Goal: Check status: Check status

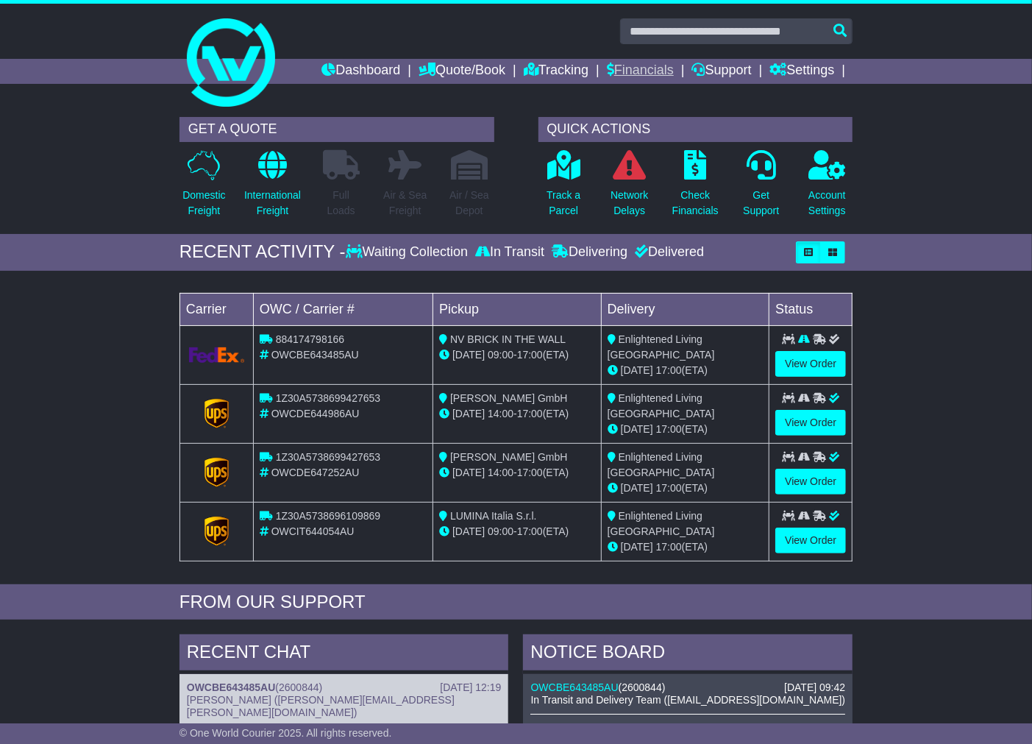
click at [634, 62] on link "Financials" at bounding box center [640, 71] width 67 height 25
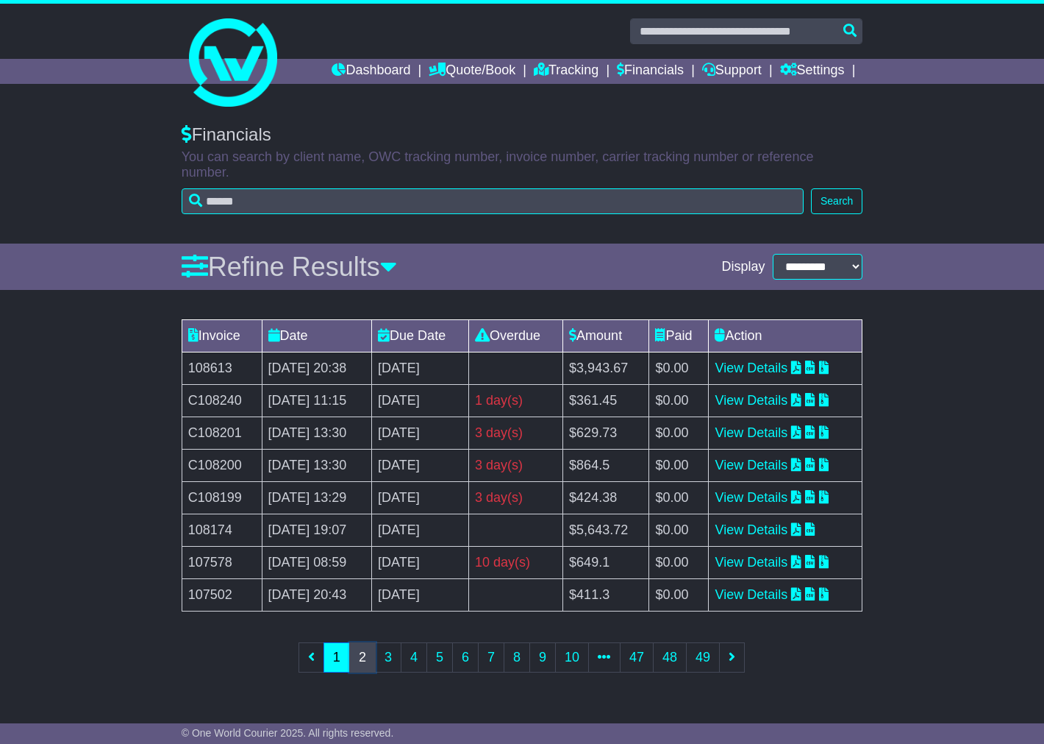
click at [363, 666] on link "2" at bounding box center [362, 657] width 26 height 30
click at [386, 666] on link "3" at bounding box center [388, 657] width 26 height 30
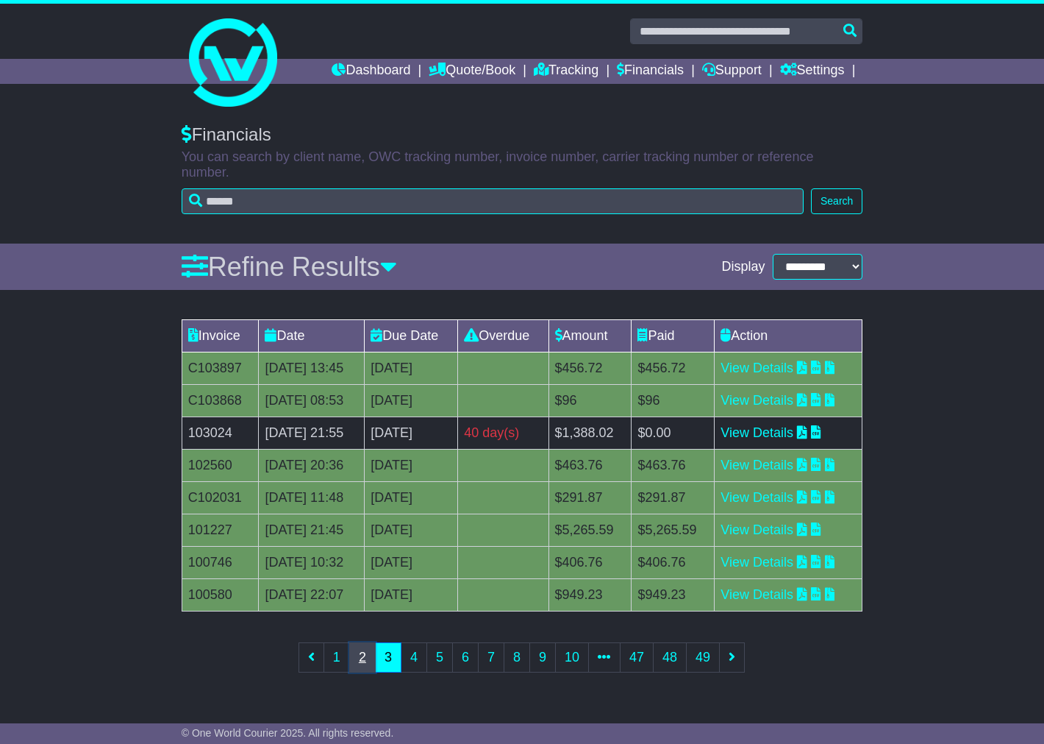
click at [362, 664] on link "2" at bounding box center [362, 657] width 26 height 30
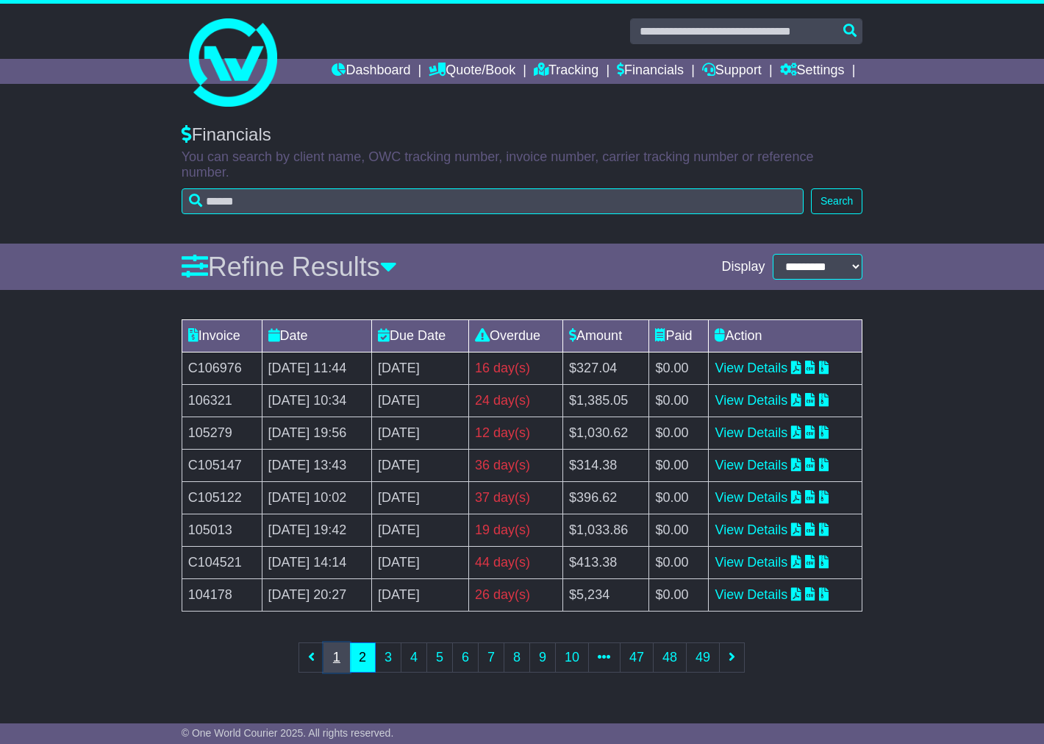
click at [336, 658] on link "1" at bounding box center [337, 657] width 26 height 30
click at [357, 659] on link "2" at bounding box center [362, 657] width 26 height 30
click at [339, 662] on link "1" at bounding box center [337, 657] width 26 height 30
click at [268, 593] on td "[DATE] 20:43" at bounding box center [317, 595] width 110 height 32
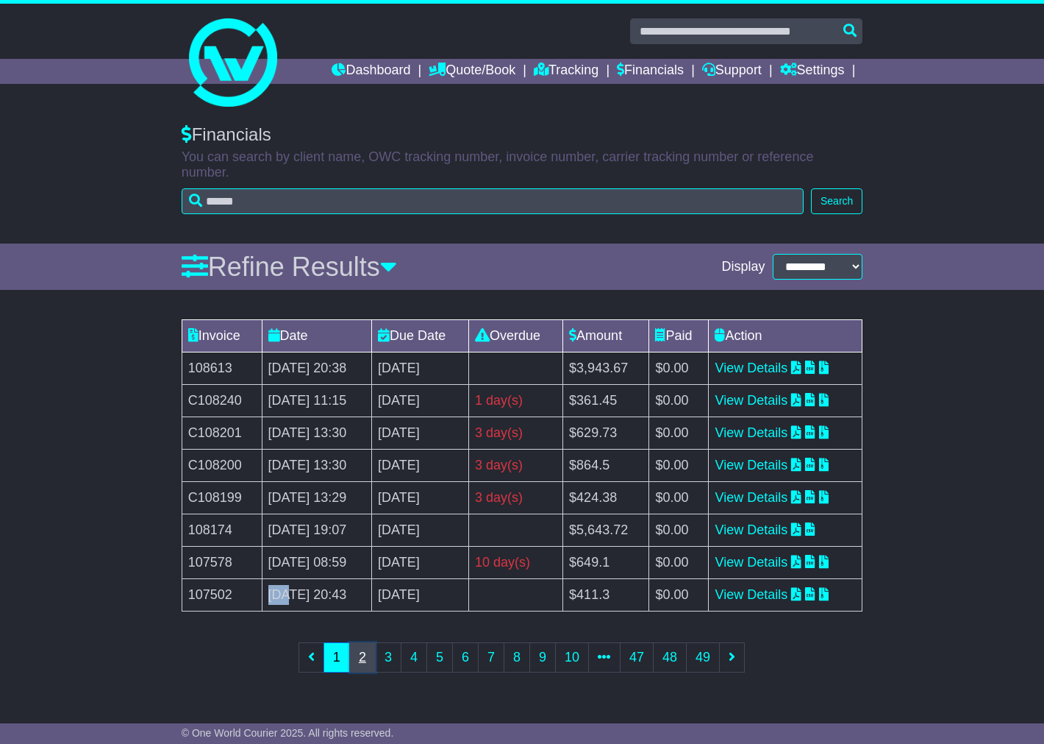
click at [360, 655] on link "2" at bounding box center [362, 657] width 26 height 30
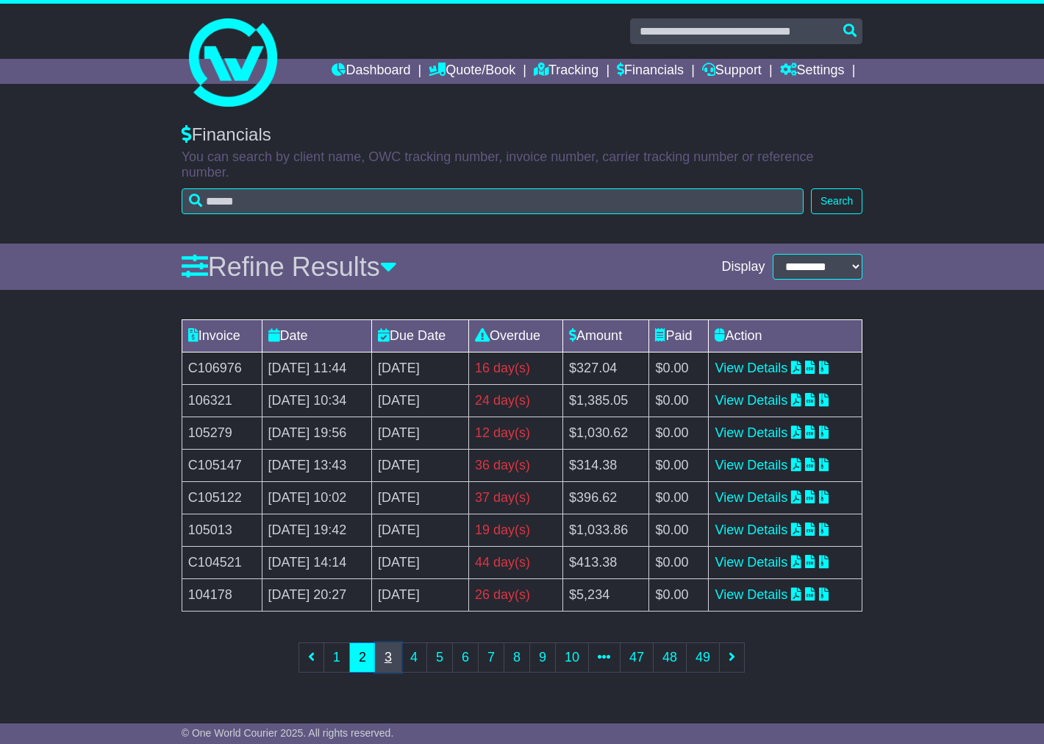
click at [388, 660] on link "3" at bounding box center [388, 657] width 26 height 30
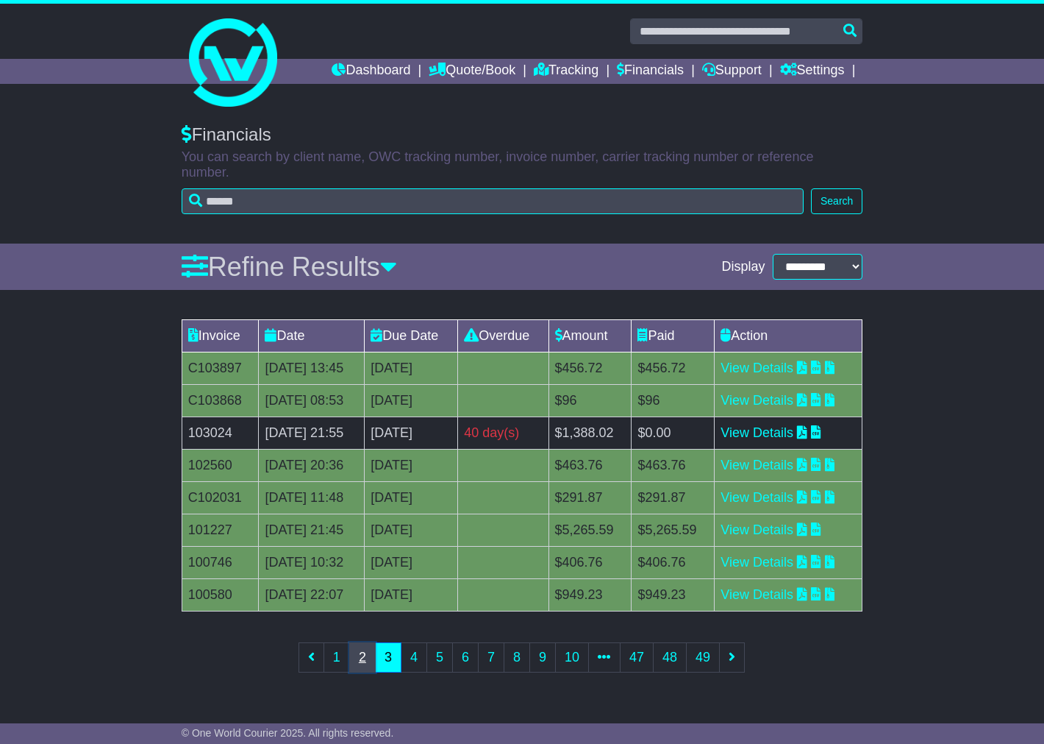
click at [362, 662] on link "2" at bounding box center [362, 657] width 26 height 30
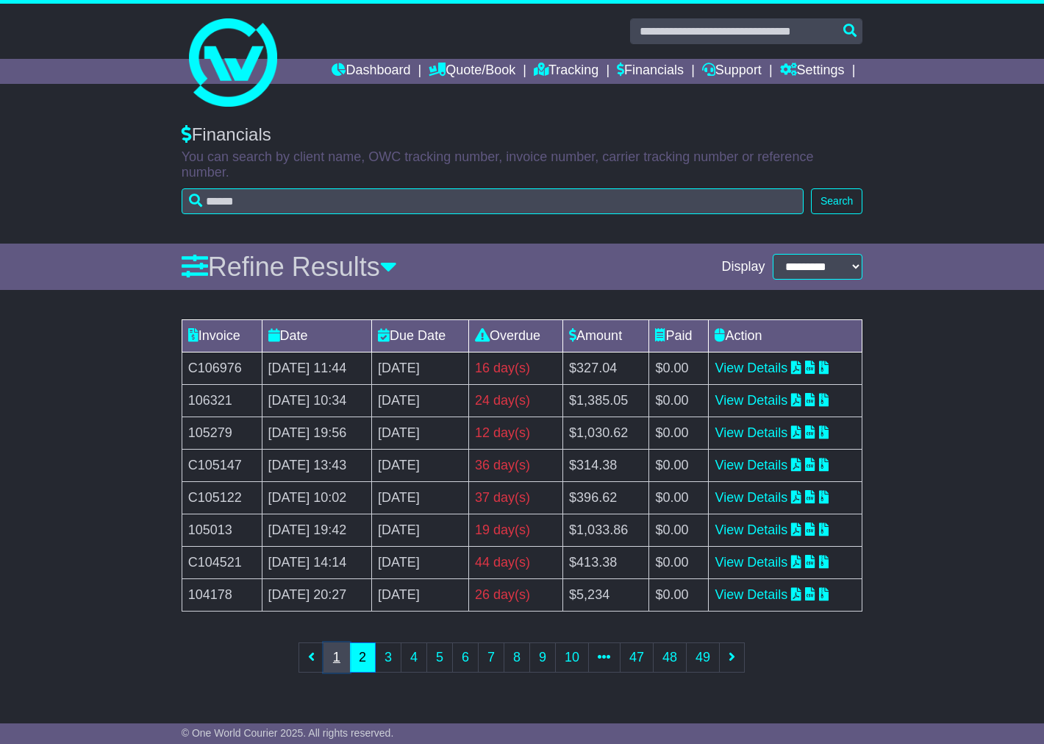
click at [338, 660] on link "1" at bounding box center [337, 657] width 26 height 30
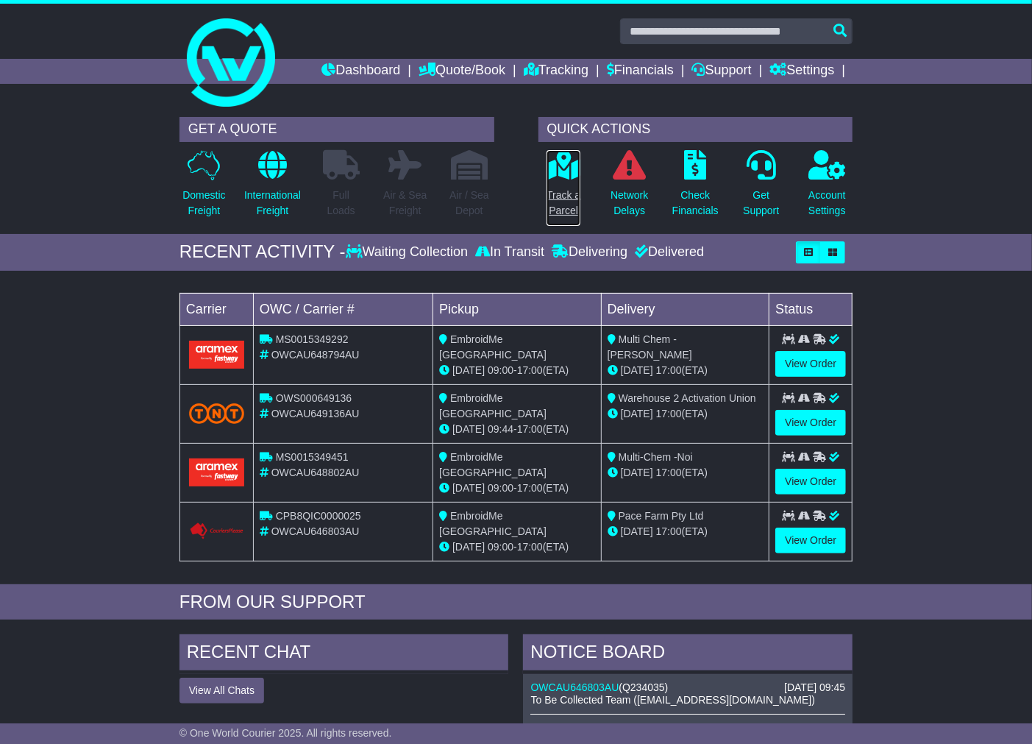
click at [563, 188] on p "Track a Parcel" at bounding box center [563, 203] width 34 height 31
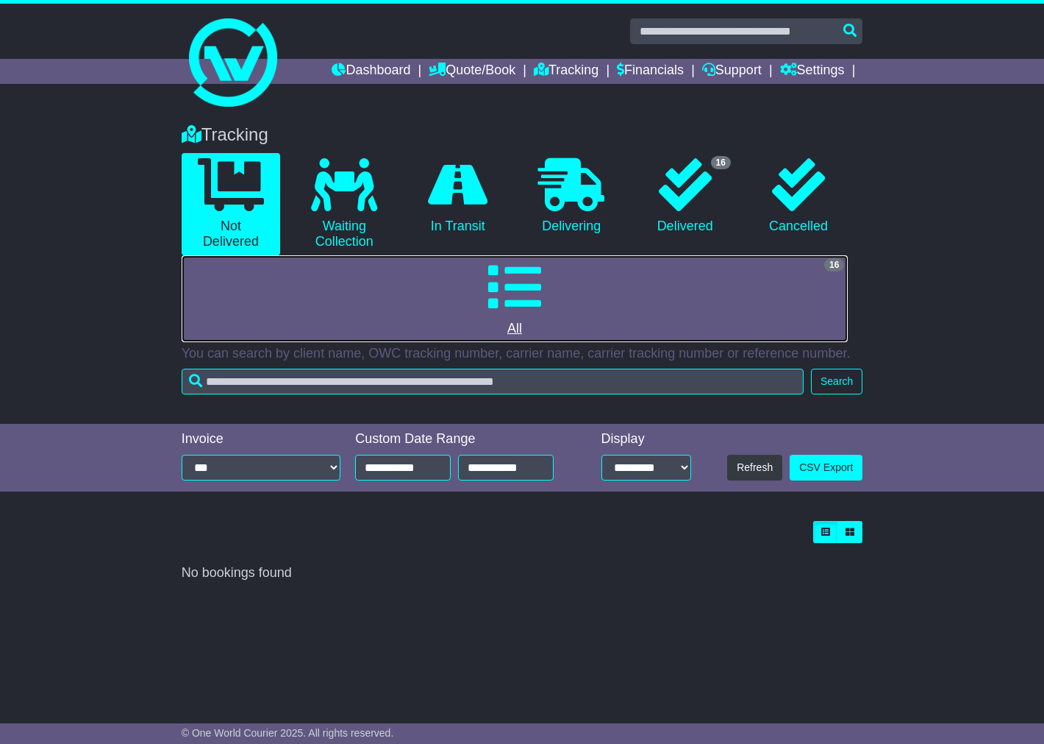
click at [543, 299] on link "16 All" at bounding box center [515, 298] width 667 height 87
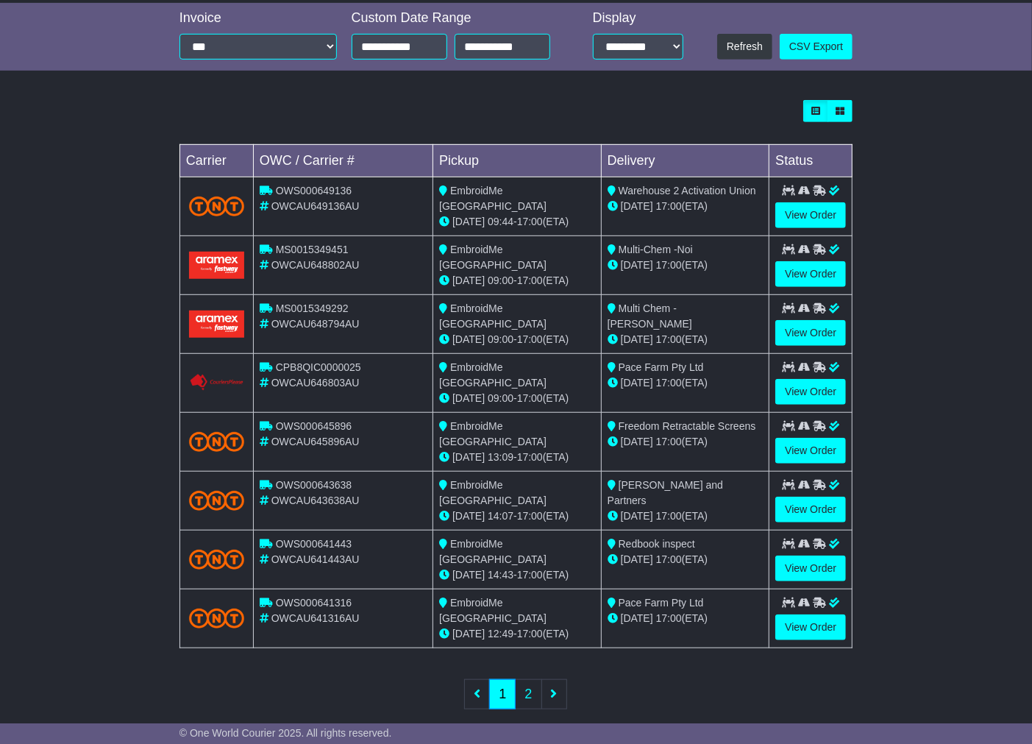
scroll to position [431, 0]
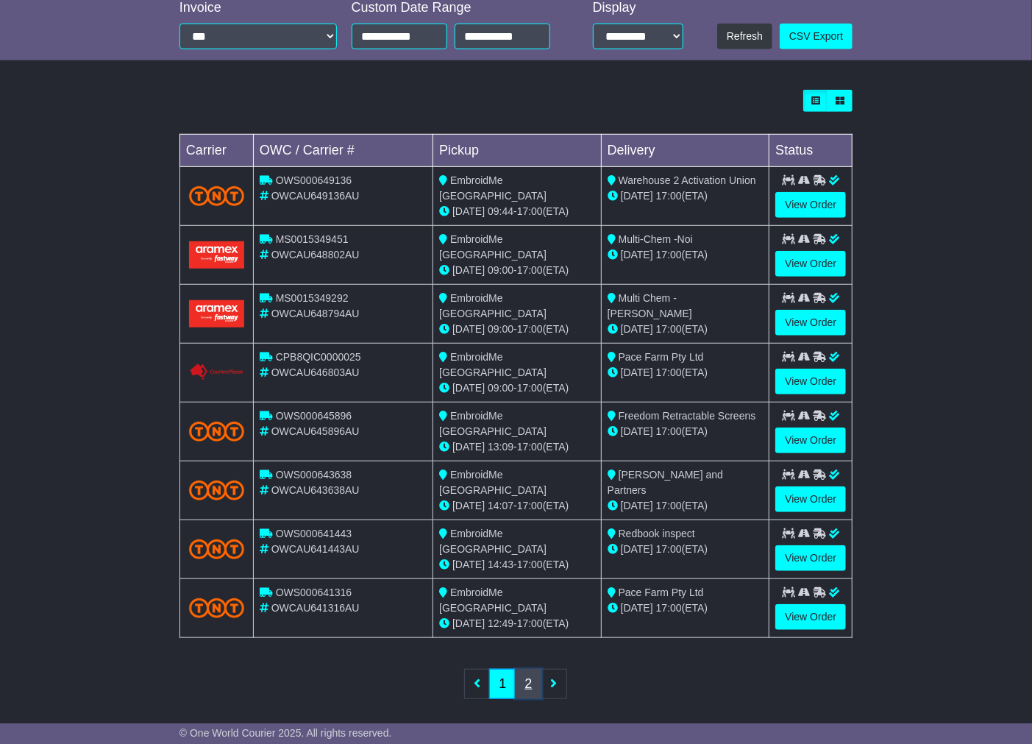
click at [527, 671] on link "2" at bounding box center [528, 684] width 26 height 30
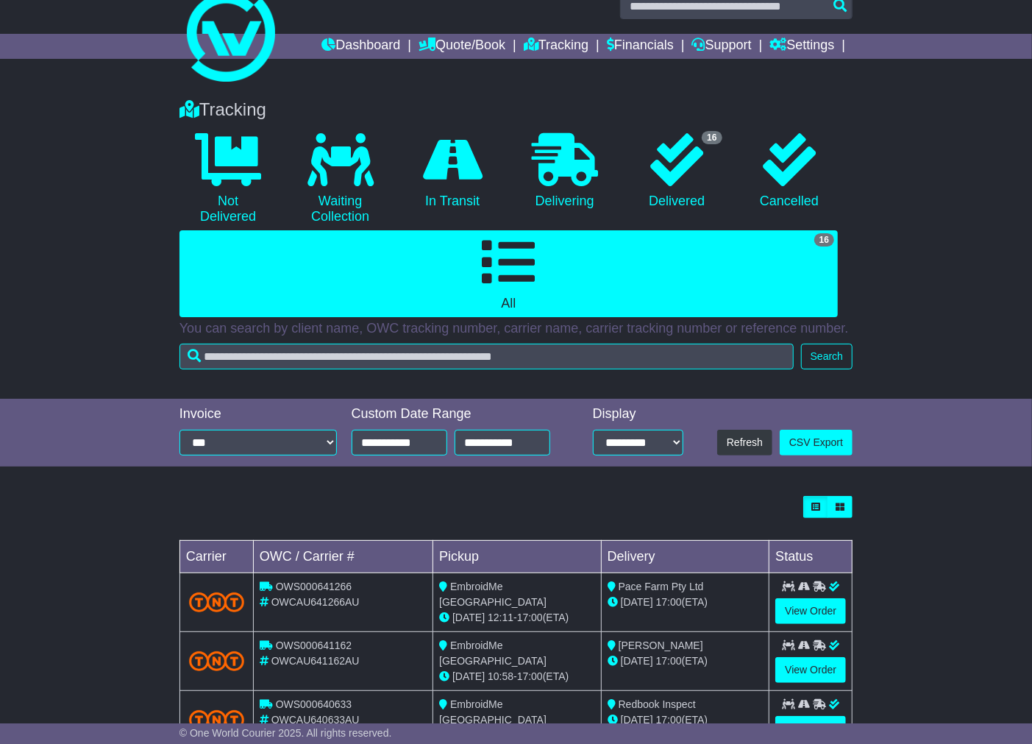
scroll to position [24, 0]
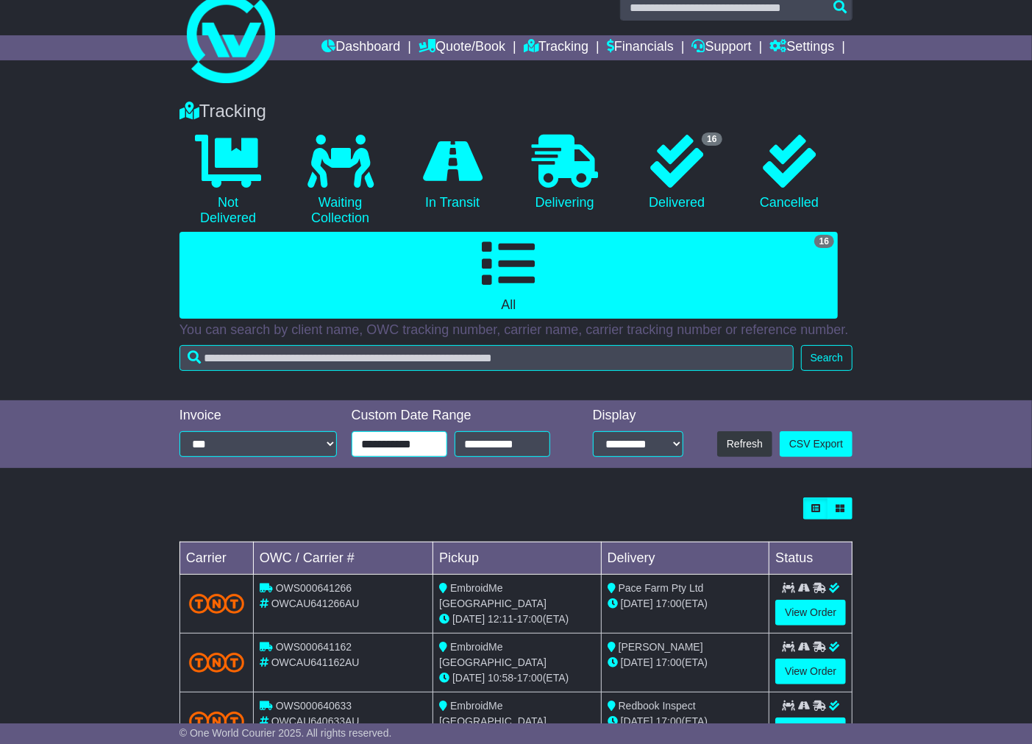
click at [410, 438] on input "**********" at bounding box center [400, 444] width 96 height 26
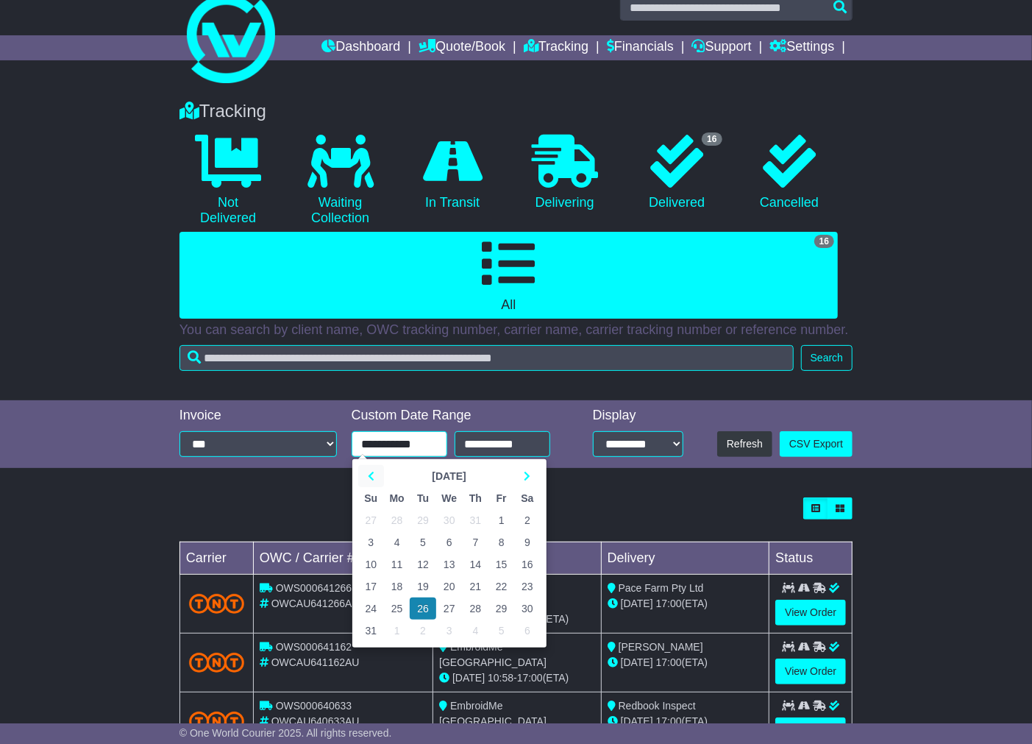
click at [366, 473] on th at bounding box center [371, 476] width 26 height 22
click at [368, 471] on icon at bounding box center [371, 476] width 7 height 10
click at [417, 512] on td "1" at bounding box center [423, 520] width 26 height 22
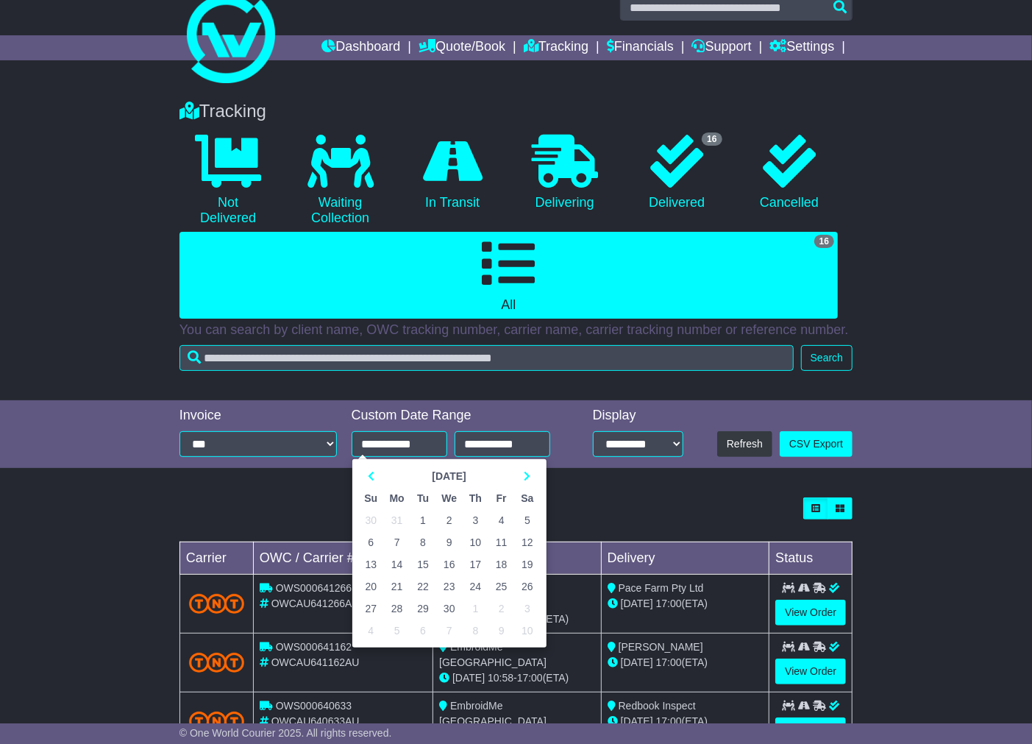
type input "**********"
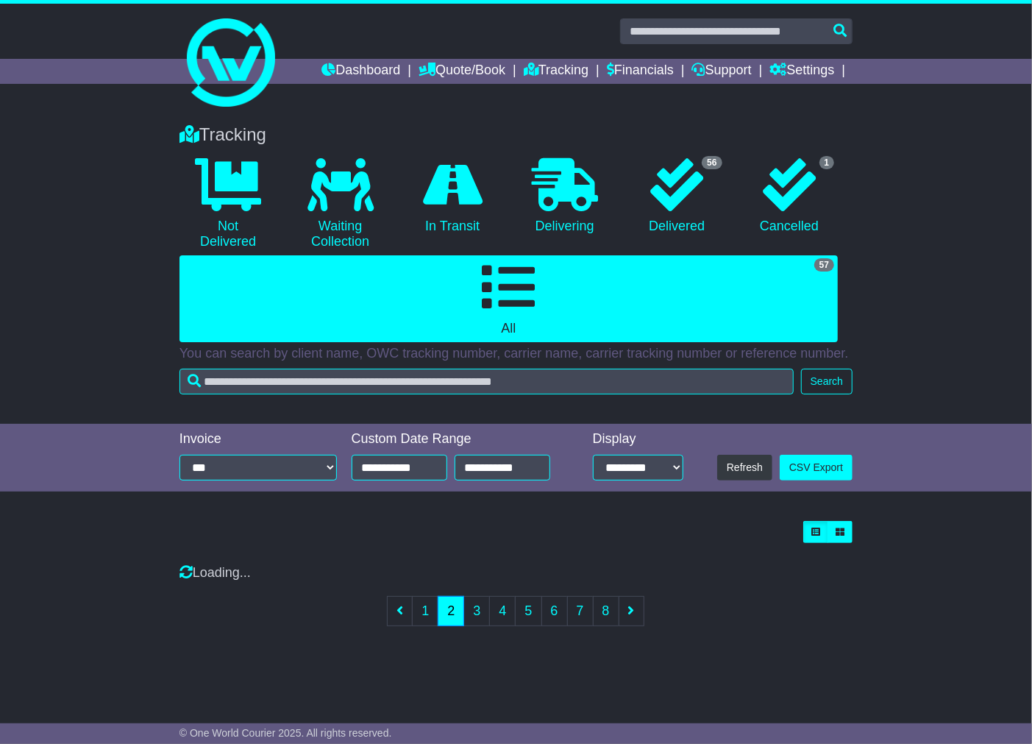
scroll to position [0, 0]
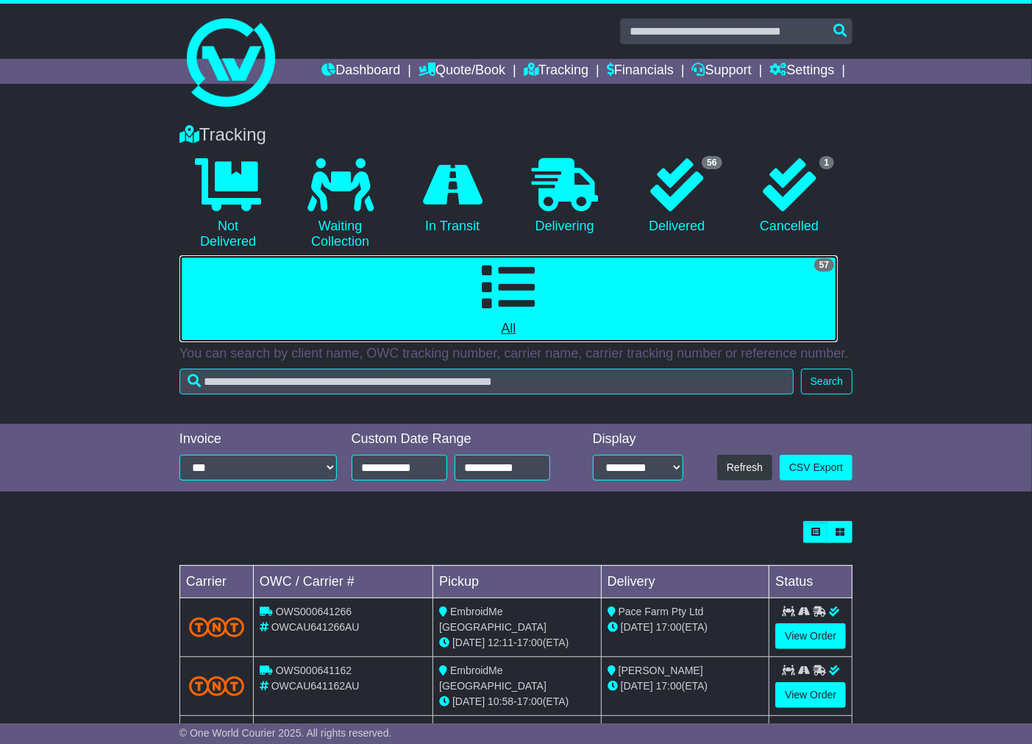
drag, startPoint x: 554, startPoint y: 290, endPoint x: 555, endPoint y: 307, distance: 17.0
click at [554, 289] on link "57 All" at bounding box center [508, 298] width 658 height 87
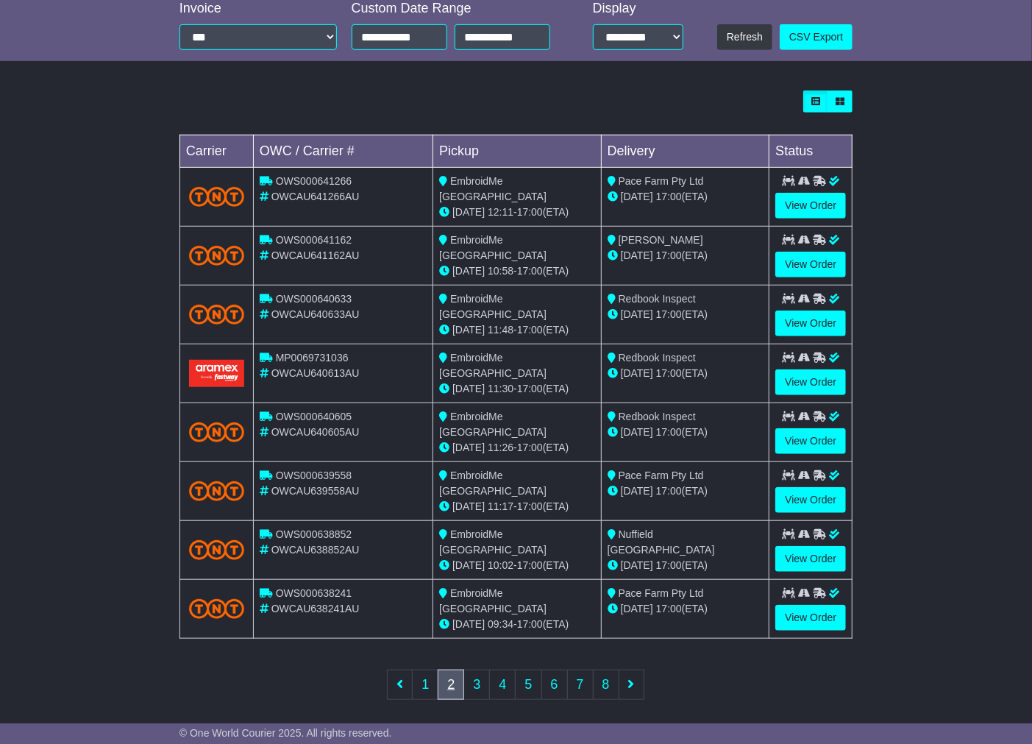
scroll to position [431, 0]
click at [474, 672] on link "3" at bounding box center [476, 684] width 26 height 30
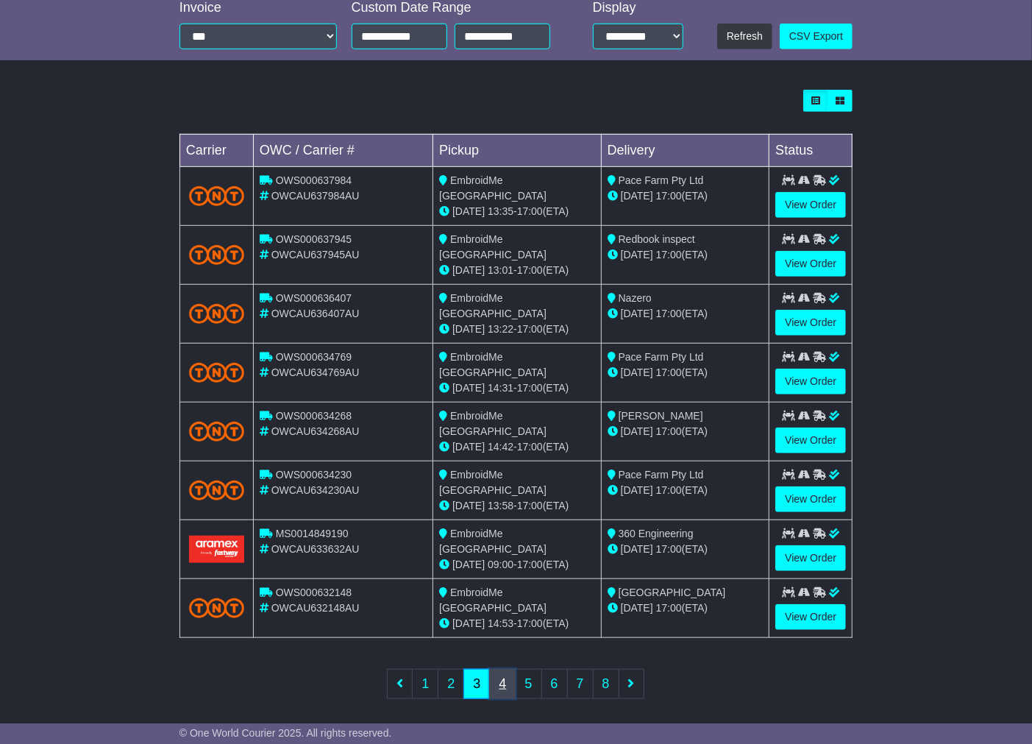
click at [504, 674] on link "4" at bounding box center [502, 684] width 26 height 30
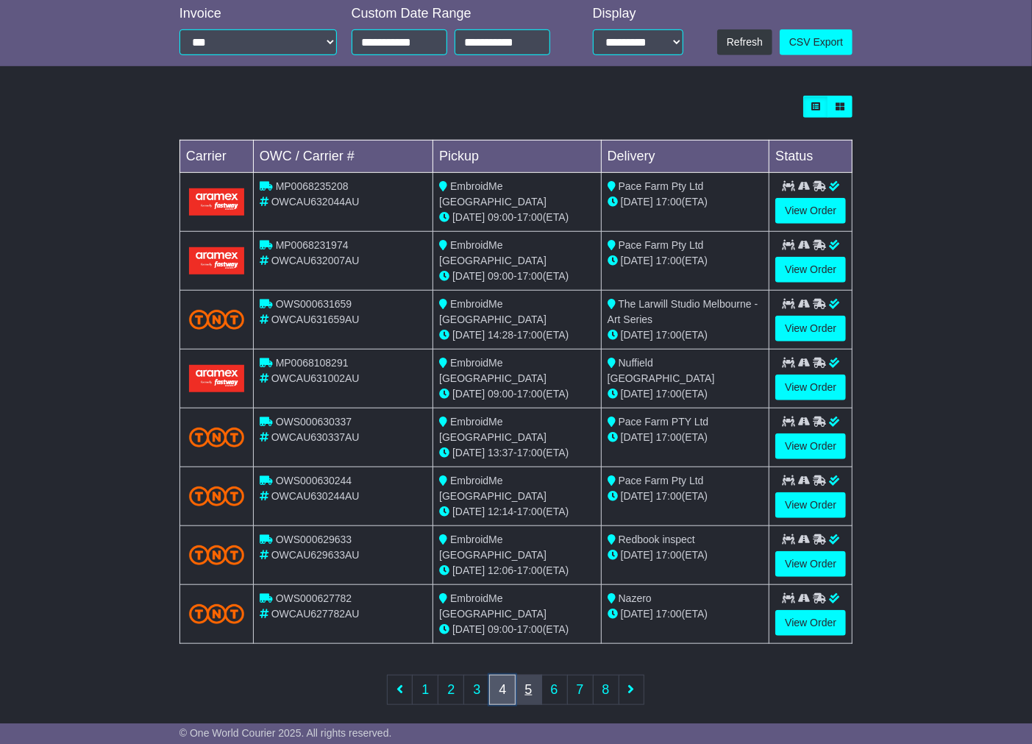
scroll to position [432, 0]
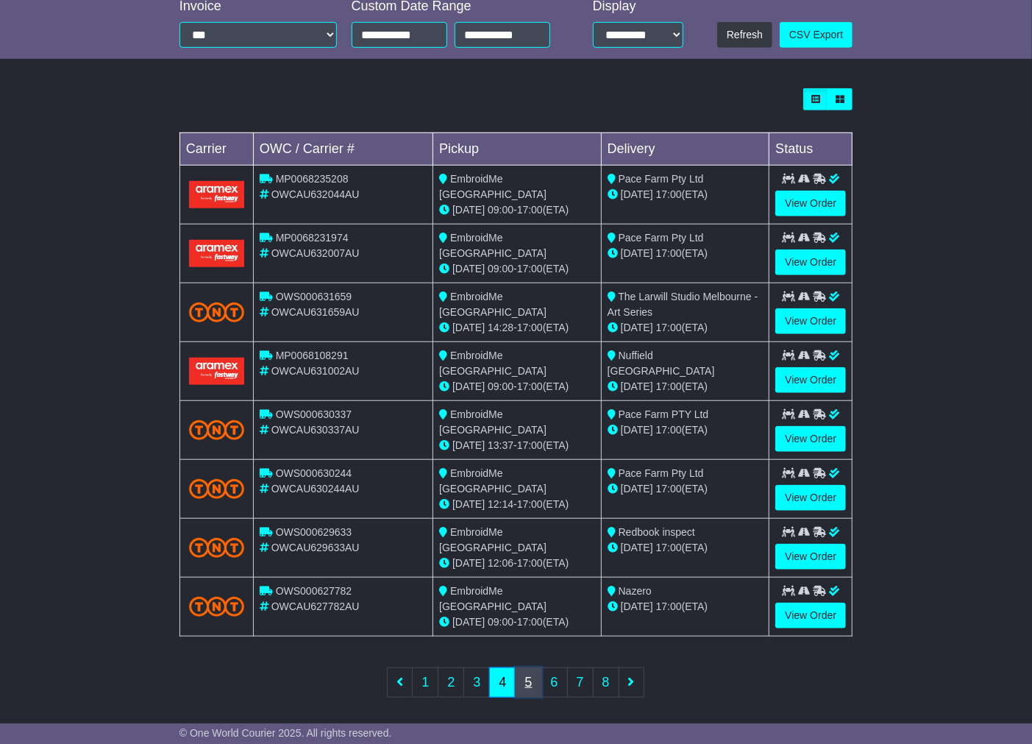
click at [528, 672] on link "5" at bounding box center [528, 682] width 26 height 30
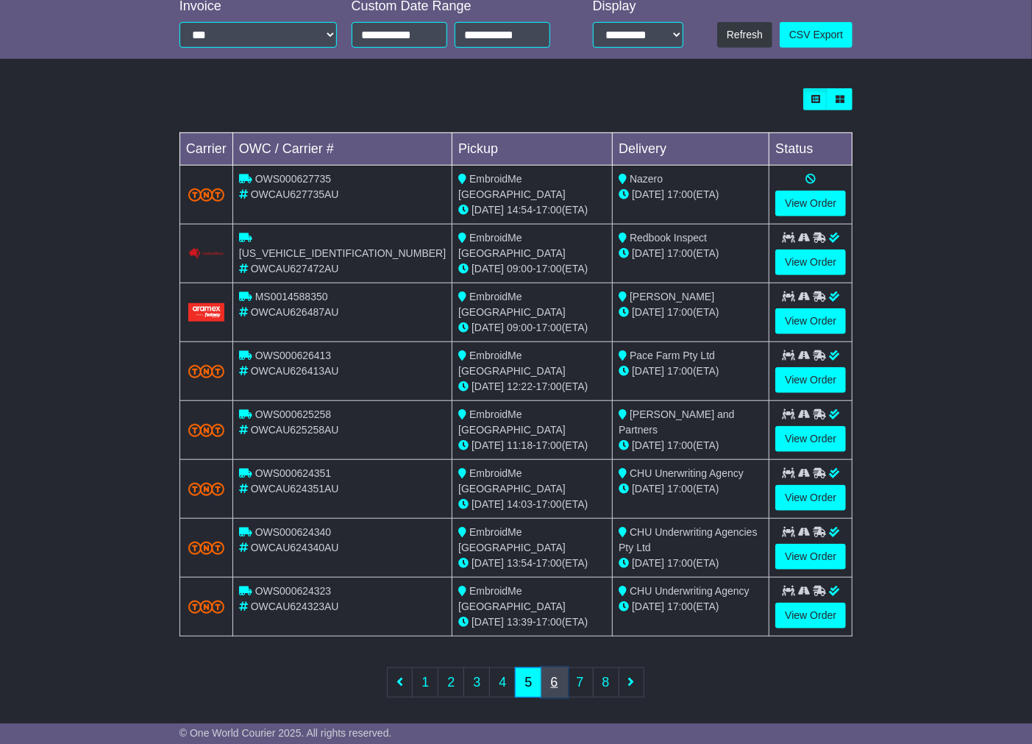
click at [550, 675] on link "6" at bounding box center [554, 682] width 26 height 30
